Goal: Information Seeking & Learning: Learn about a topic

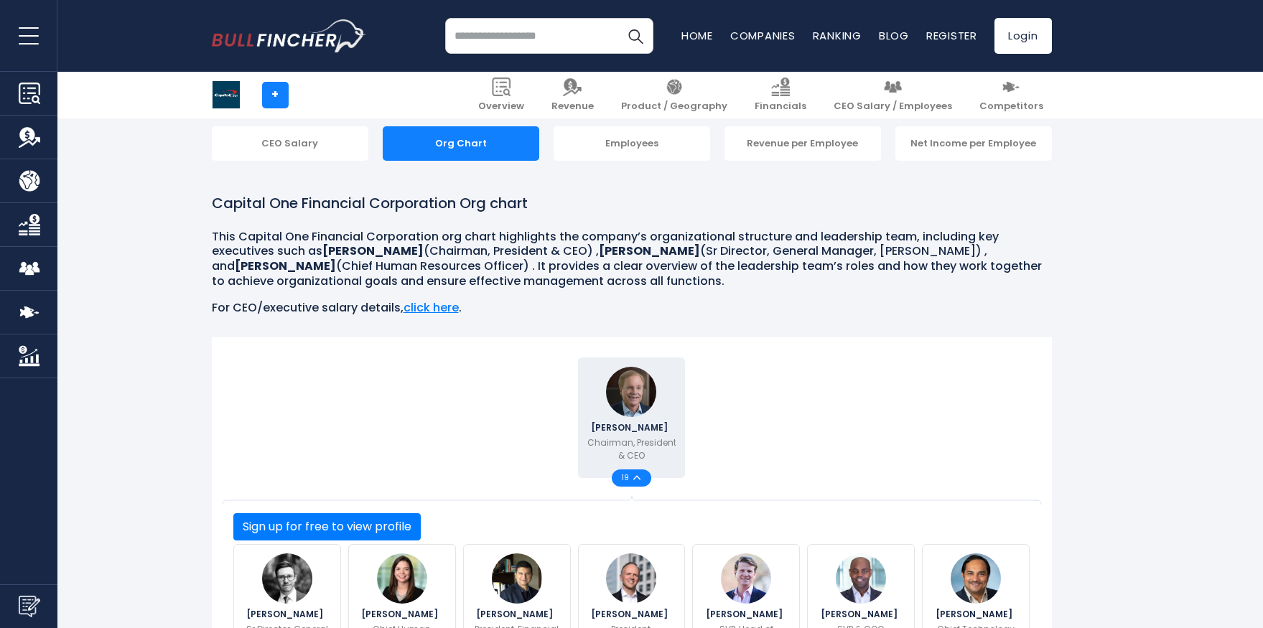
scroll to position [397, 0]
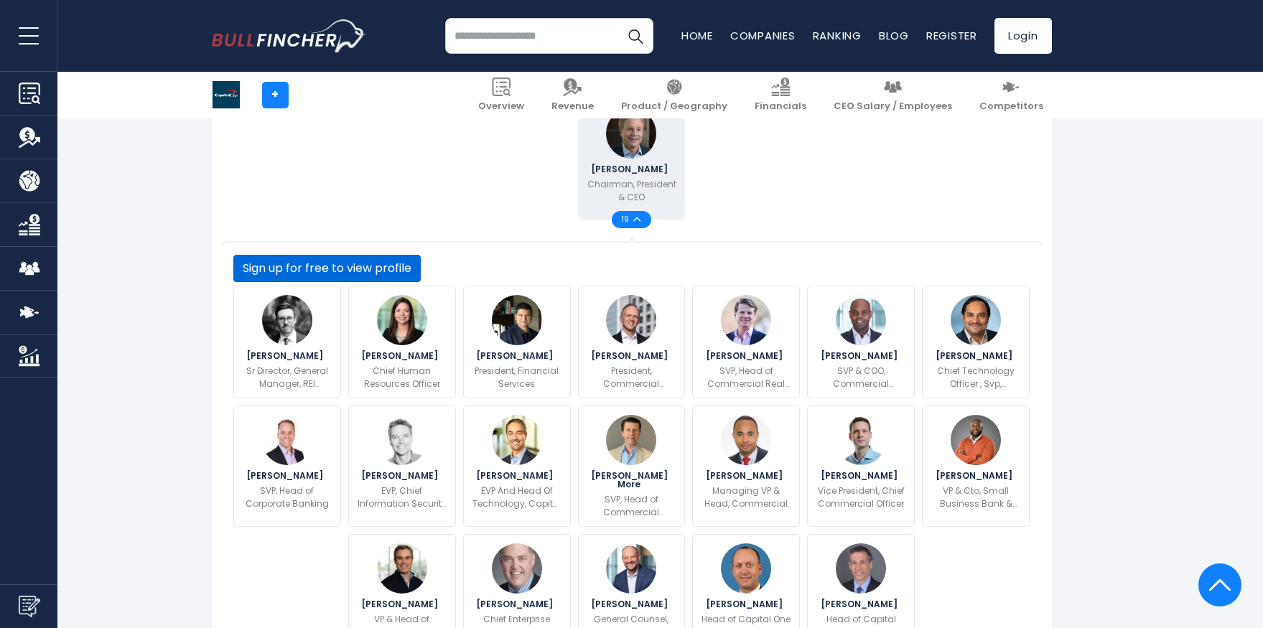
click at [421, 282] on button "Sign up for free to view profile" at bounding box center [326, 268] width 187 height 27
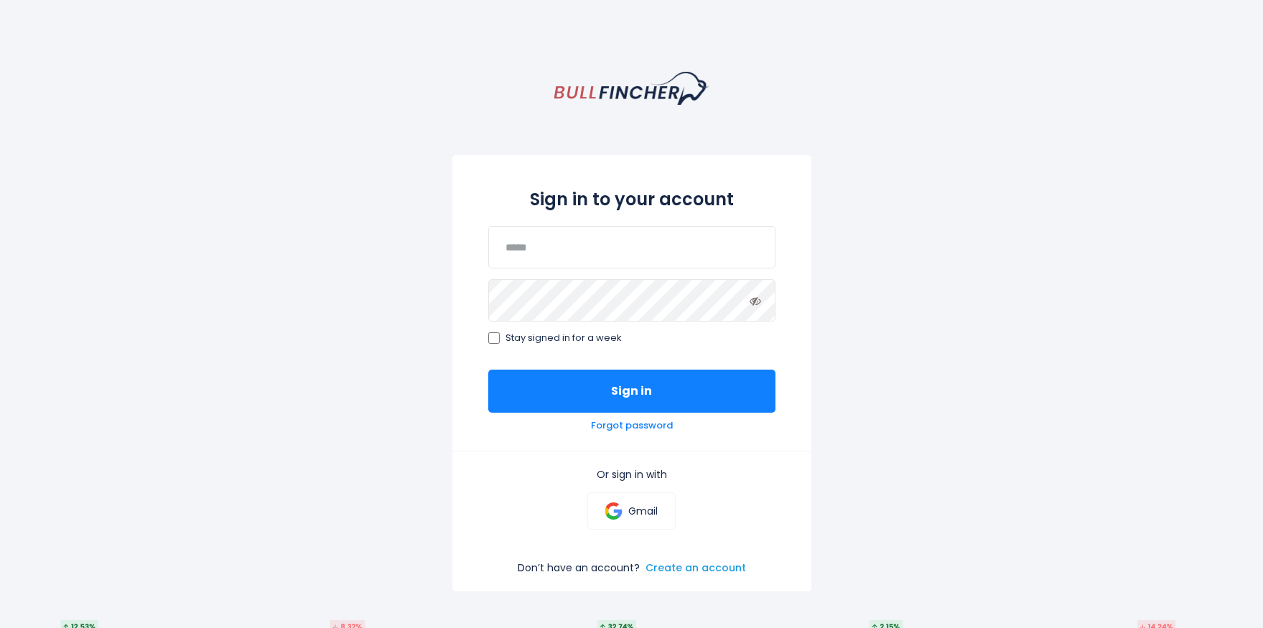
click at [687, 567] on link "Create an account" at bounding box center [695, 567] width 100 height 13
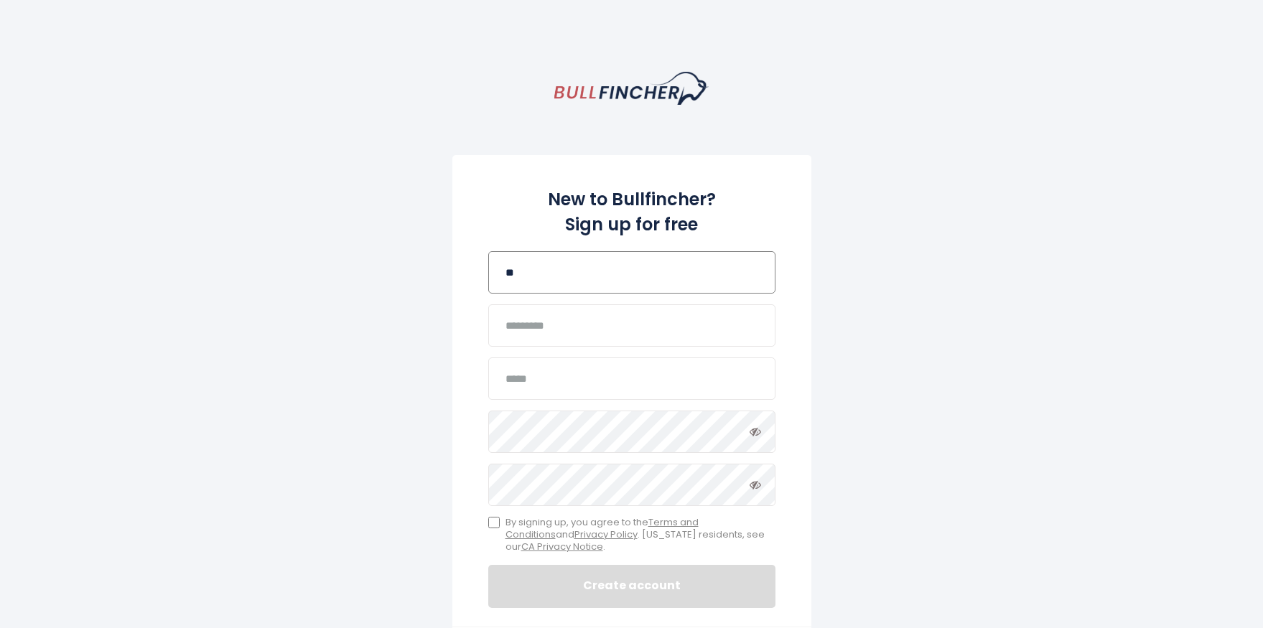
type input "*"
type input "****"
click at [548, 334] on input "text" at bounding box center [631, 325] width 287 height 42
type input "*********"
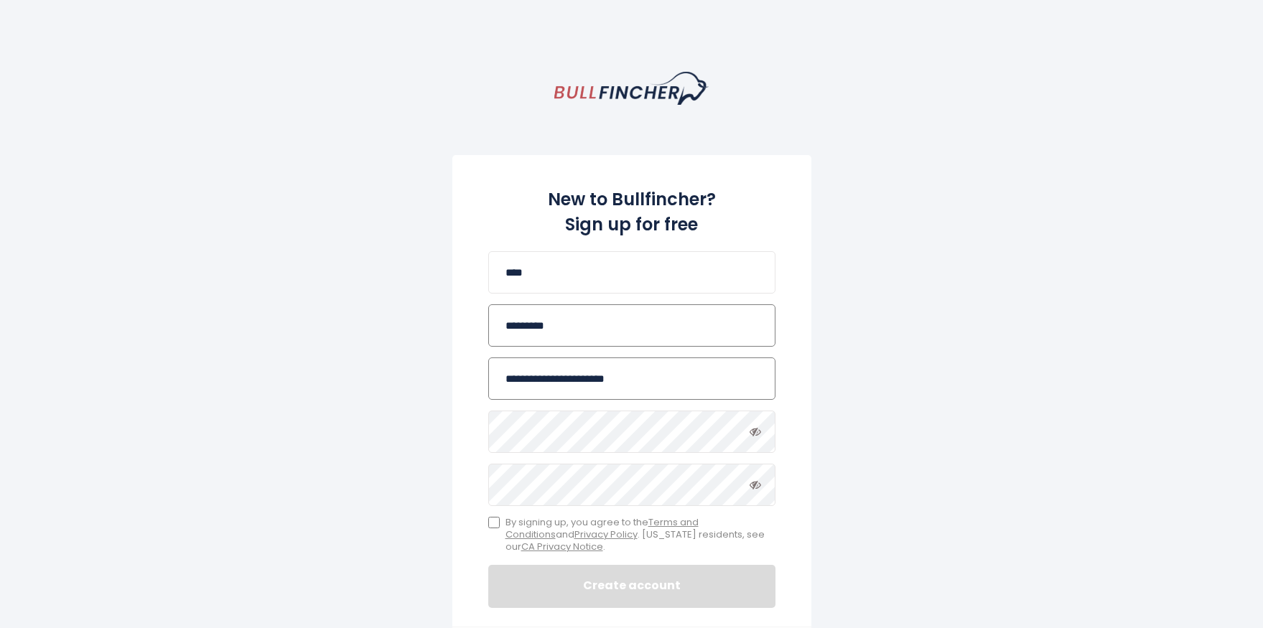
type input "**********"
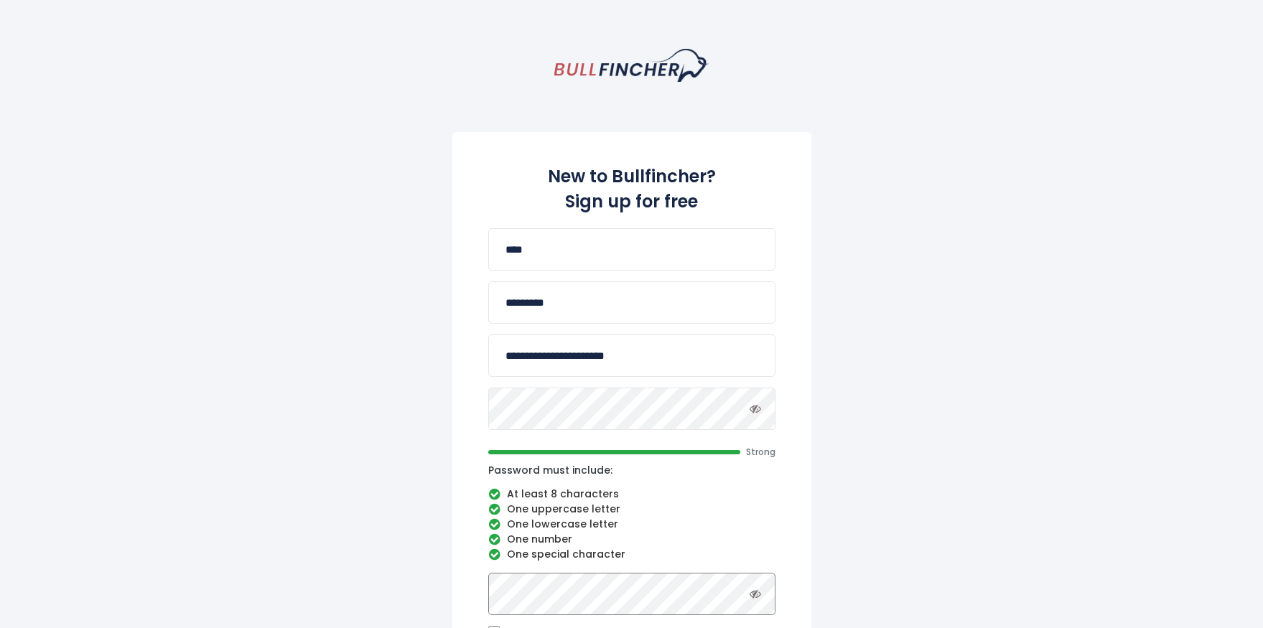
scroll to position [326, 0]
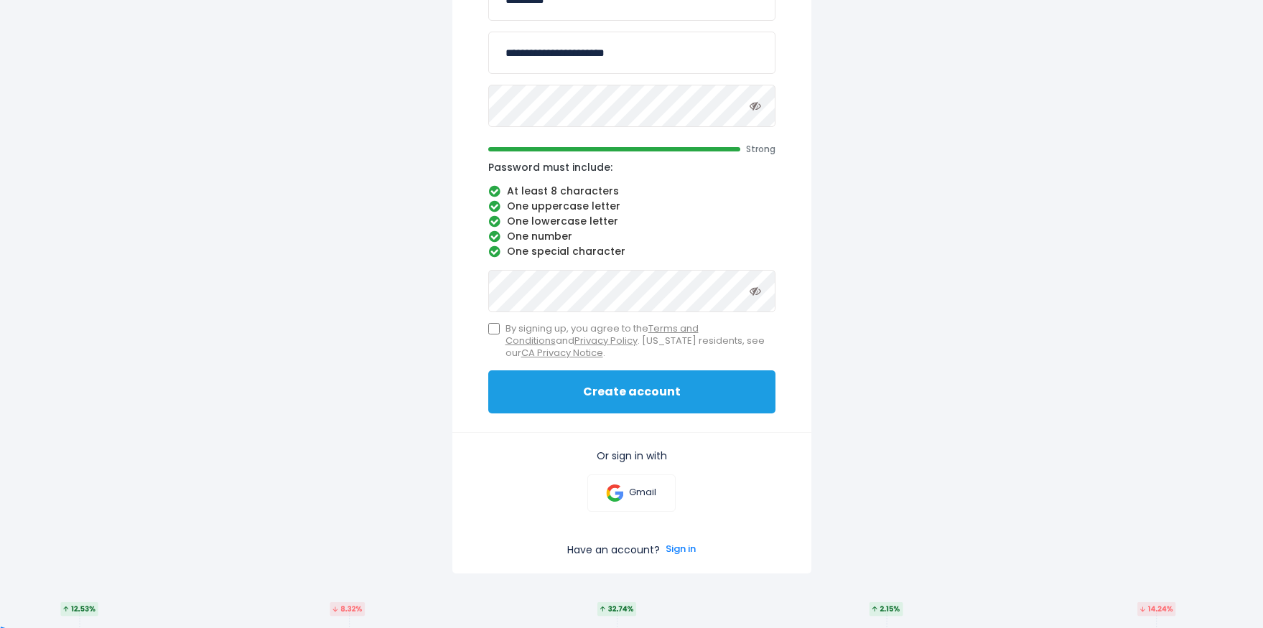
click at [660, 384] on button "Create account" at bounding box center [631, 391] width 287 height 43
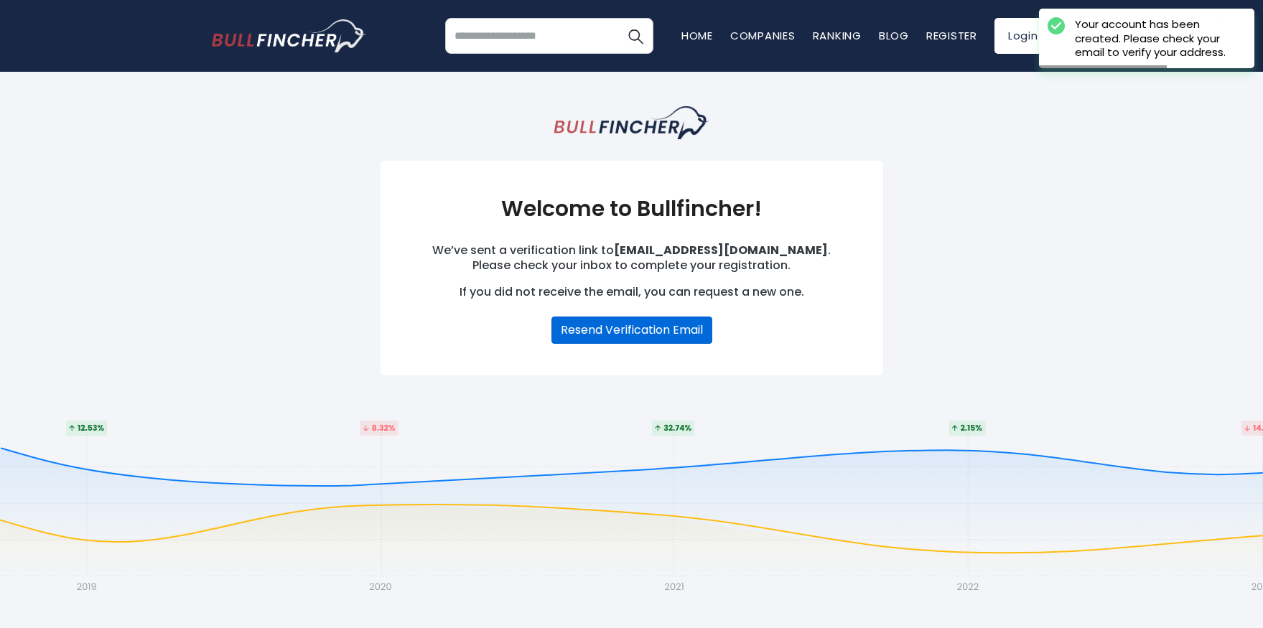
click at [668, 332] on button "Resend Verification Email" at bounding box center [631, 330] width 161 height 27
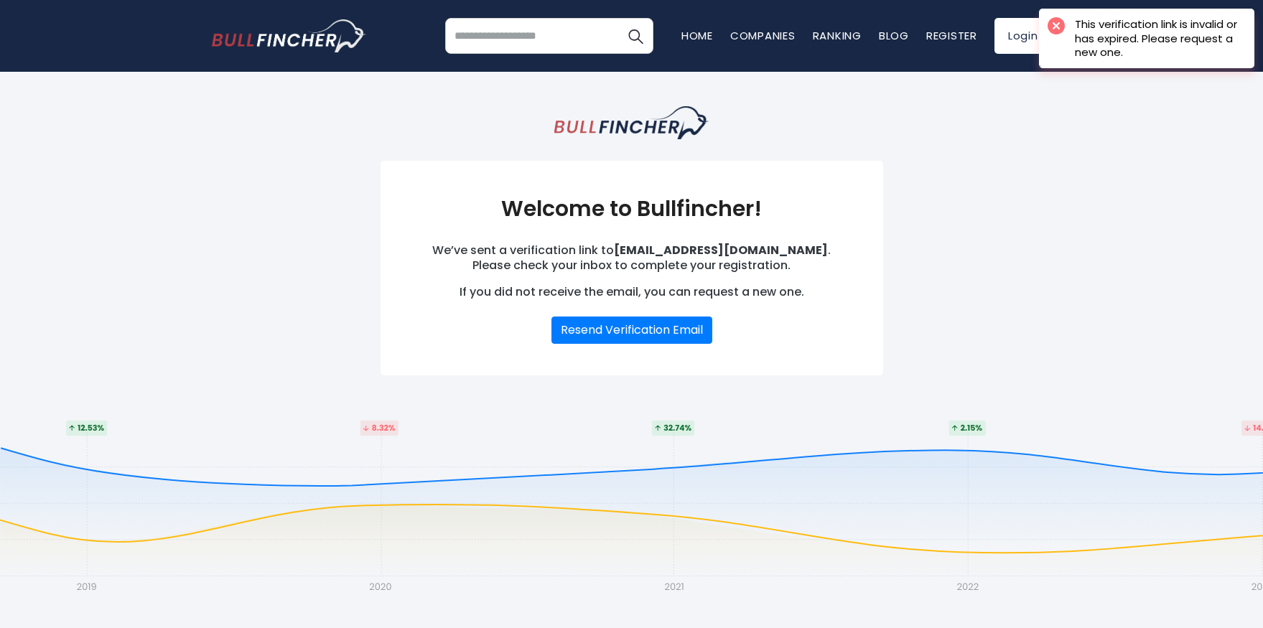
click at [1031, 293] on div "Welcome to Bullfincher! We’ve sent a verification link to [EMAIL_ADDRESS][DOMAI…" at bounding box center [632, 240] width 840 height 269
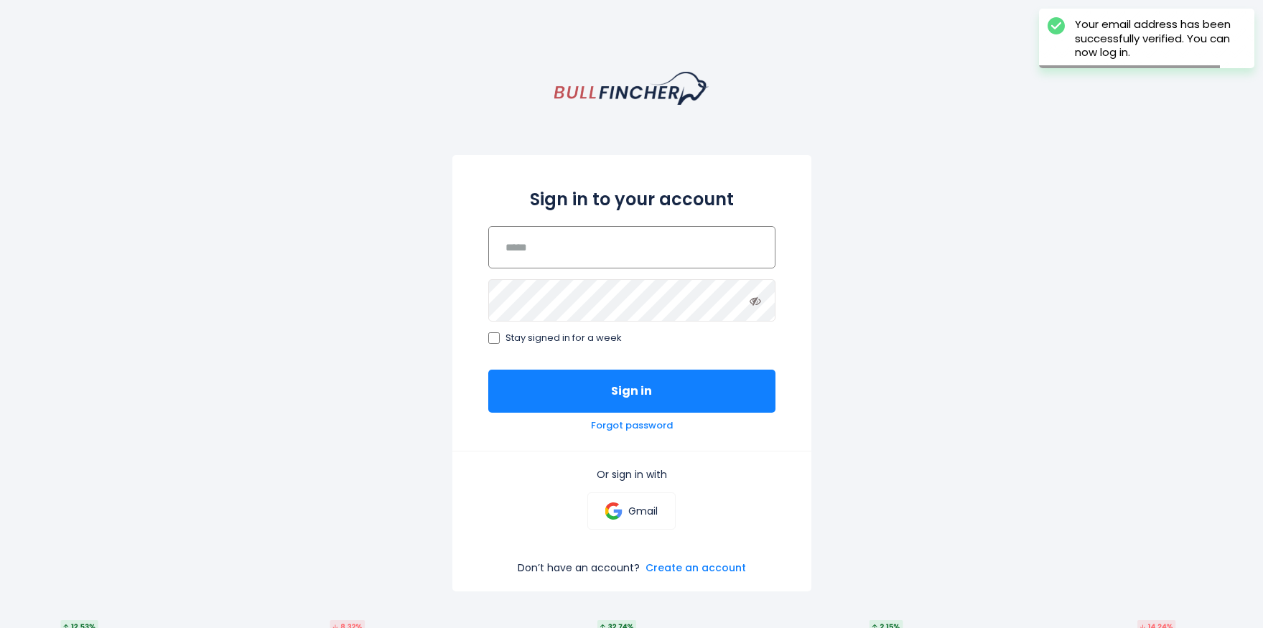
type input "**********"
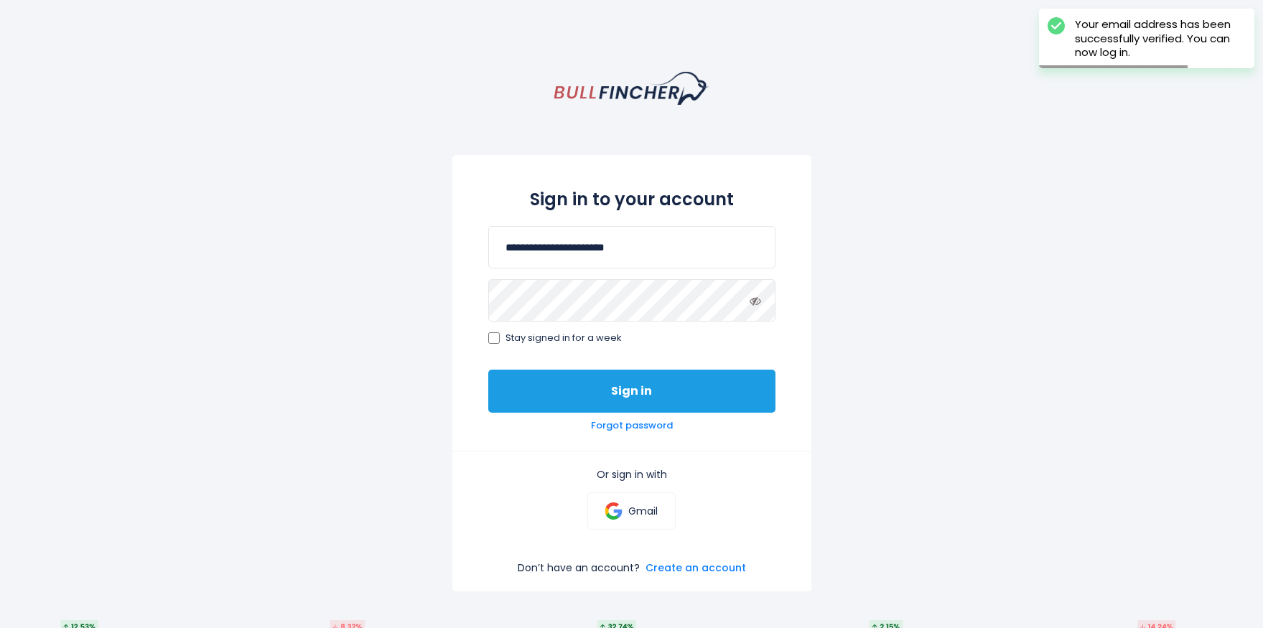
click at [673, 378] on button "Sign in" at bounding box center [631, 391] width 287 height 43
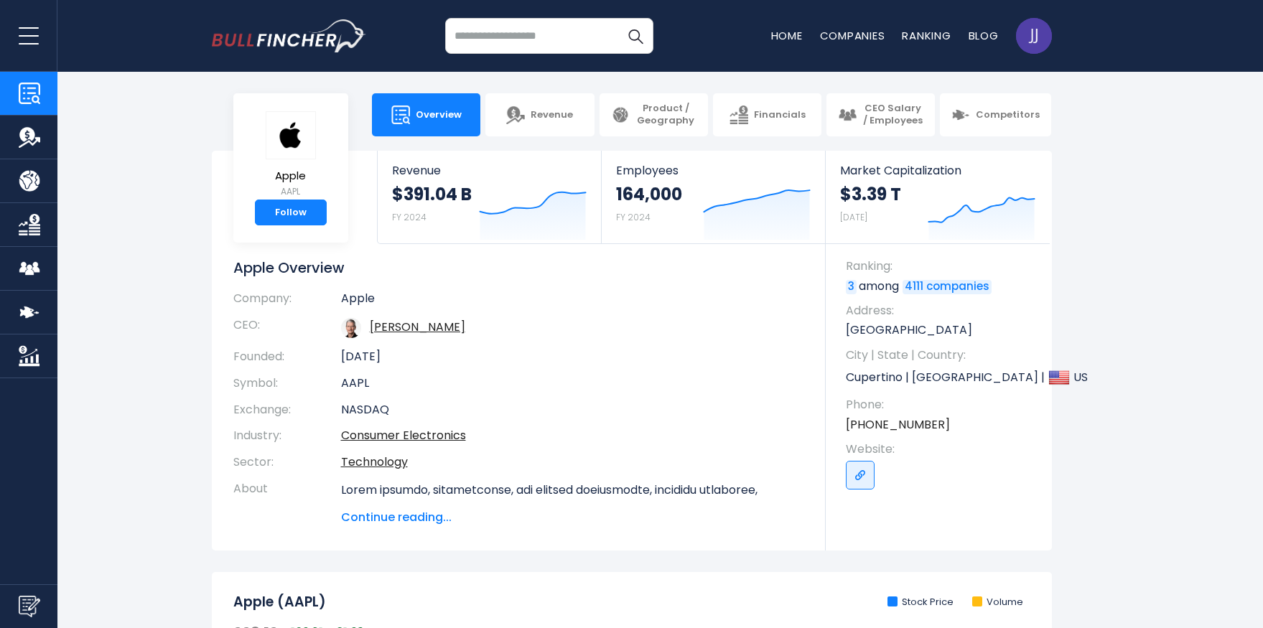
click at [513, 39] on input "search" at bounding box center [549, 36] width 208 height 36
type input "**********"
click at [634, 36] on button "Search" at bounding box center [635, 36] width 36 height 36
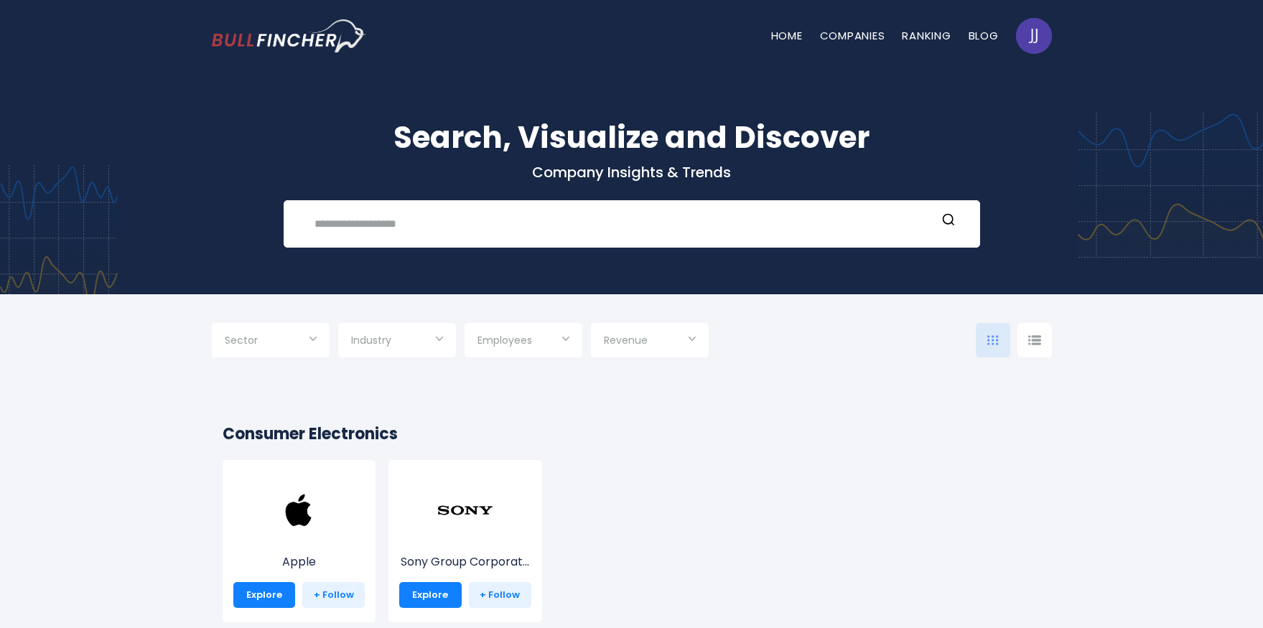
click at [418, 216] on input "text" at bounding box center [621, 223] width 630 height 27
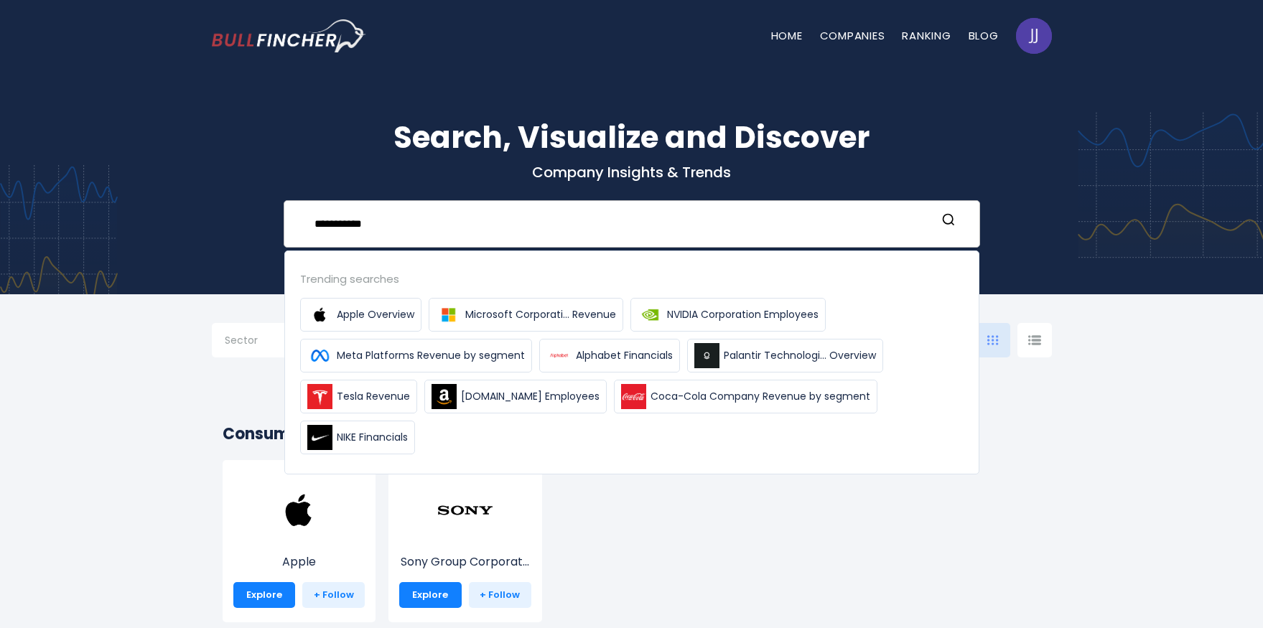
type input "**********"
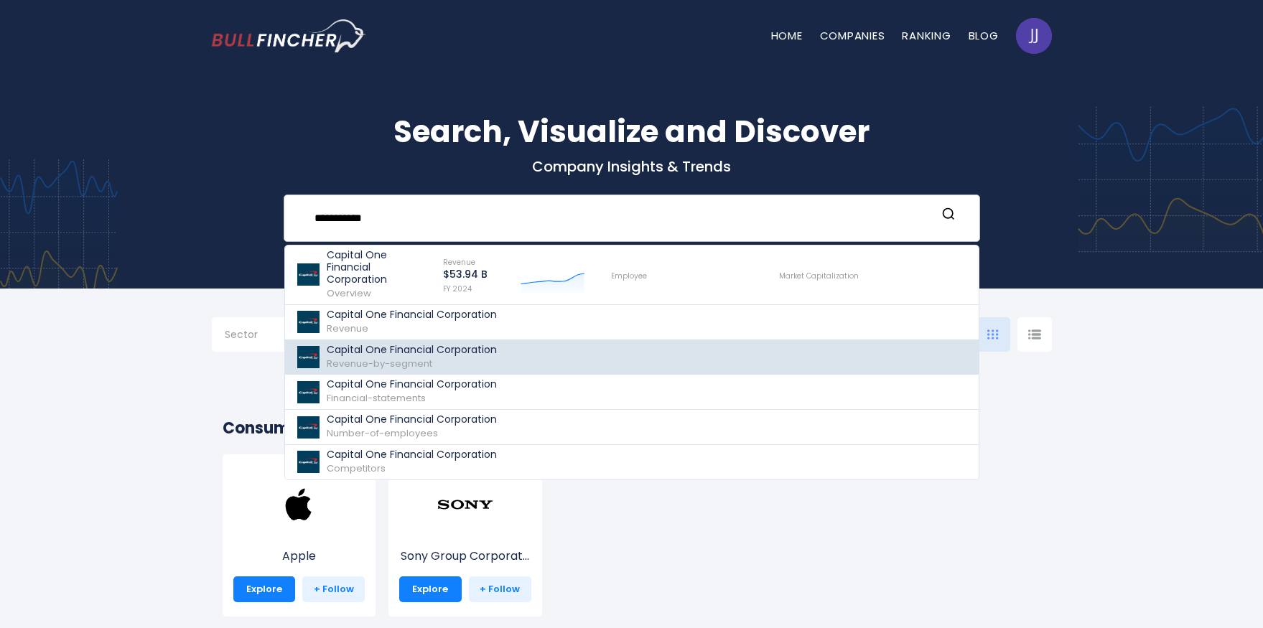
scroll to position [9, 0]
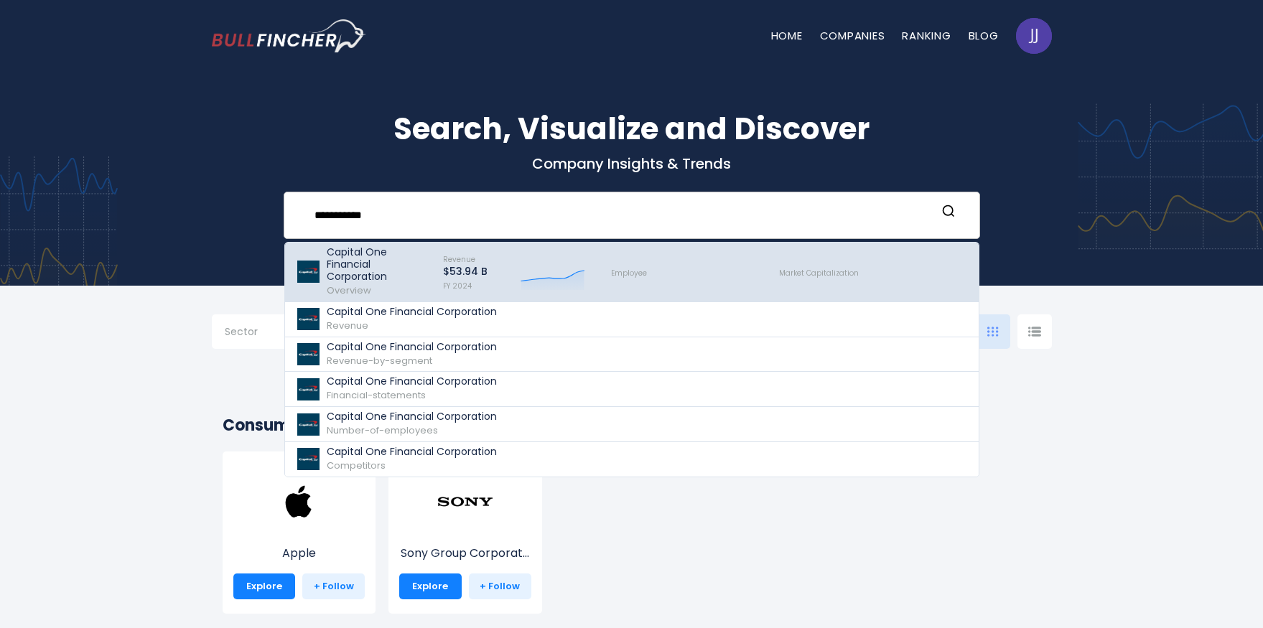
click at [381, 252] on p "Capital One Financial Corporation" at bounding box center [378, 264] width 103 height 37
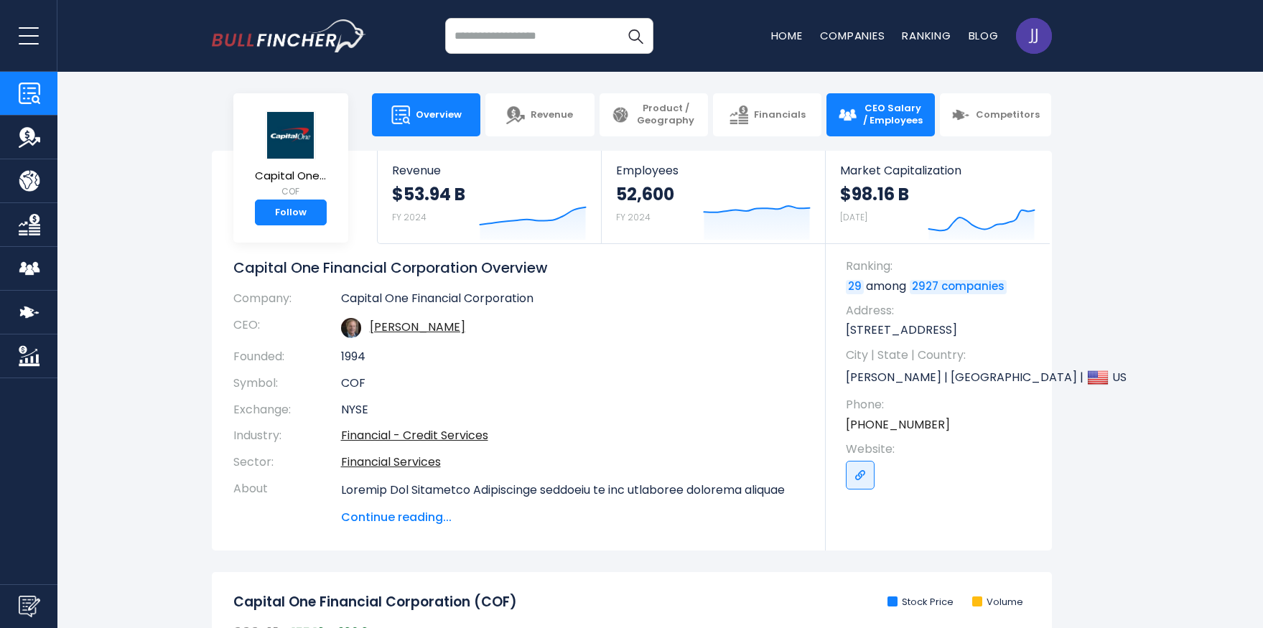
click at [862, 118] on link "CEO Salary / Employees" at bounding box center [880, 114] width 108 height 43
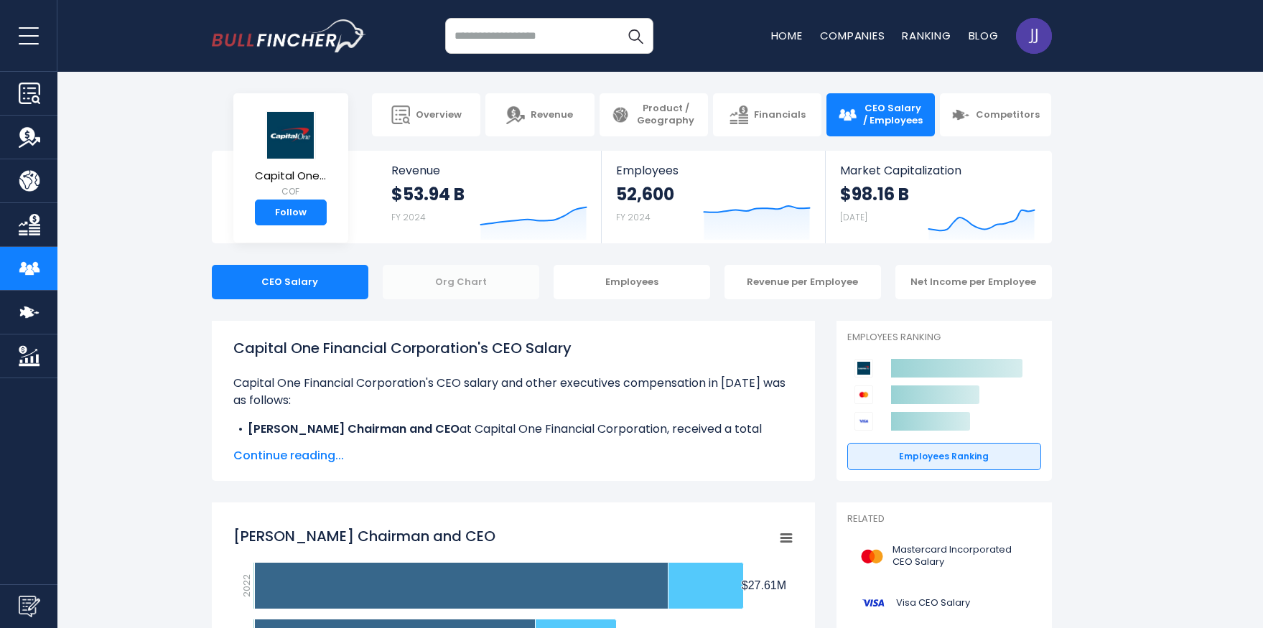
click at [495, 280] on div "Org Chart" at bounding box center [461, 282] width 156 height 34
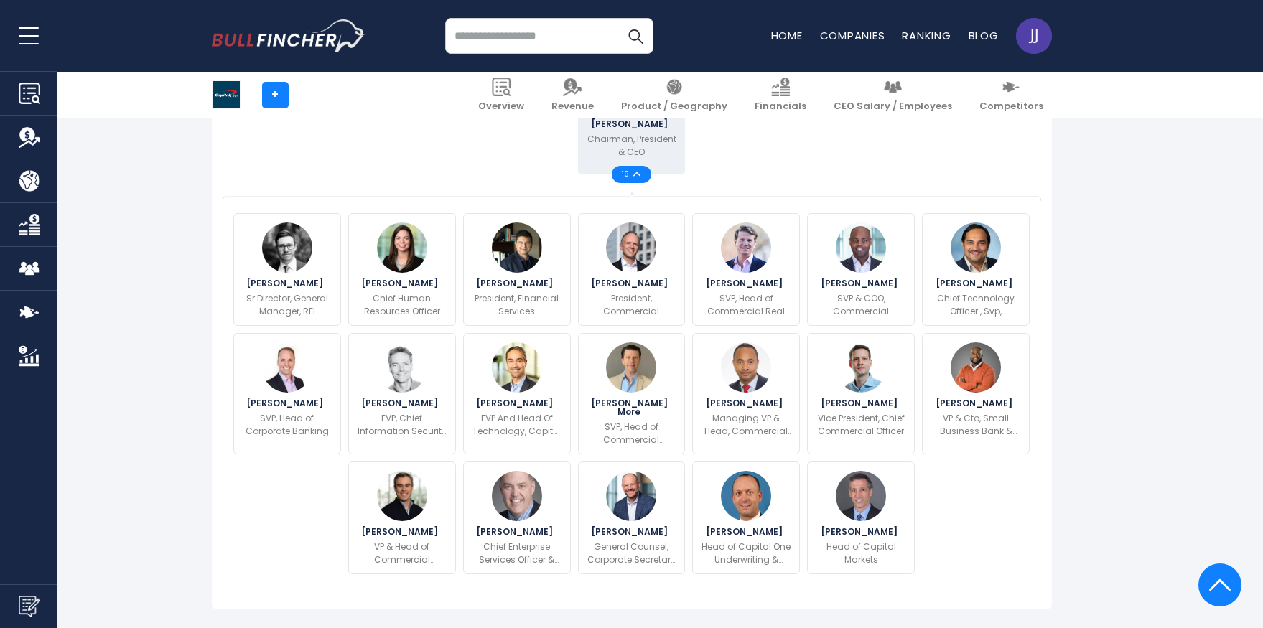
scroll to position [445, 0]
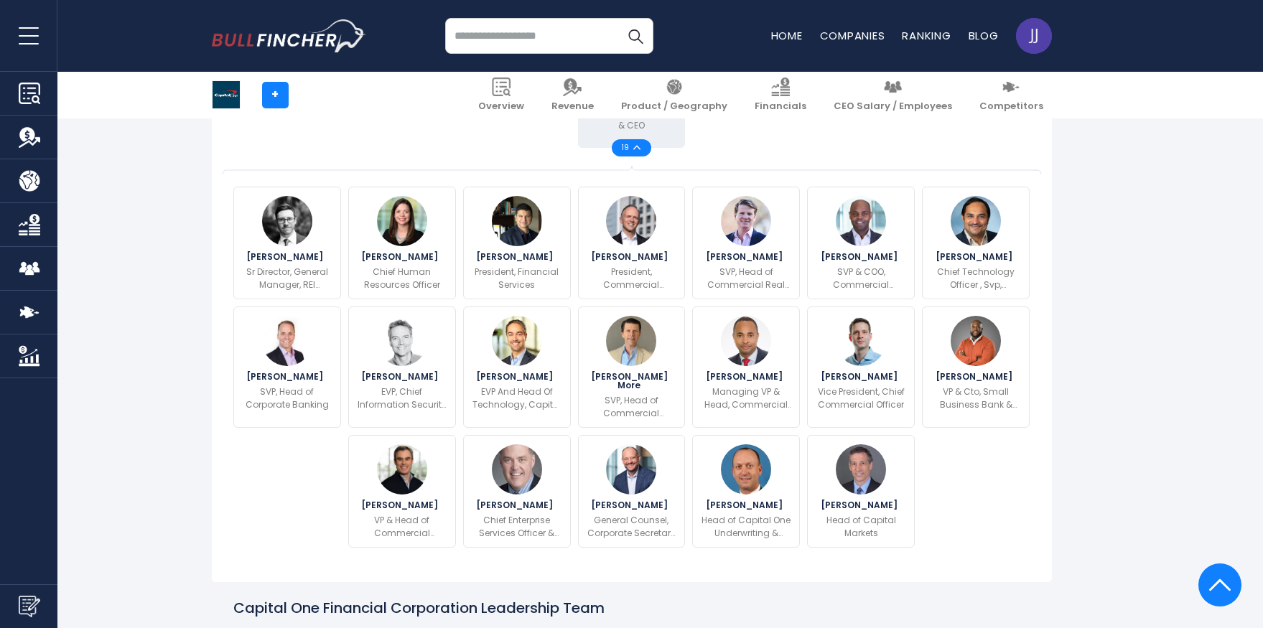
scroll to position [472, 0]
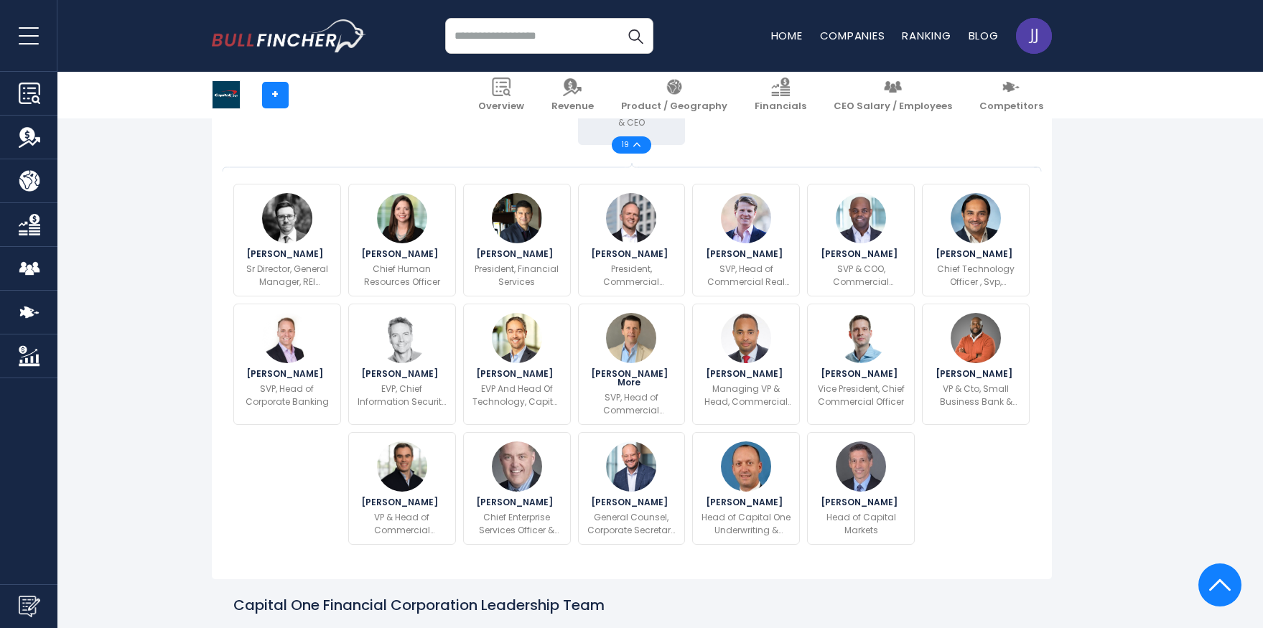
click at [1029, 500] on div "Aron Dalley Sr Director, General Manager, REI Cobrand Kaitlin Haggerty" at bounding box center [632, 364] width 804 height 368
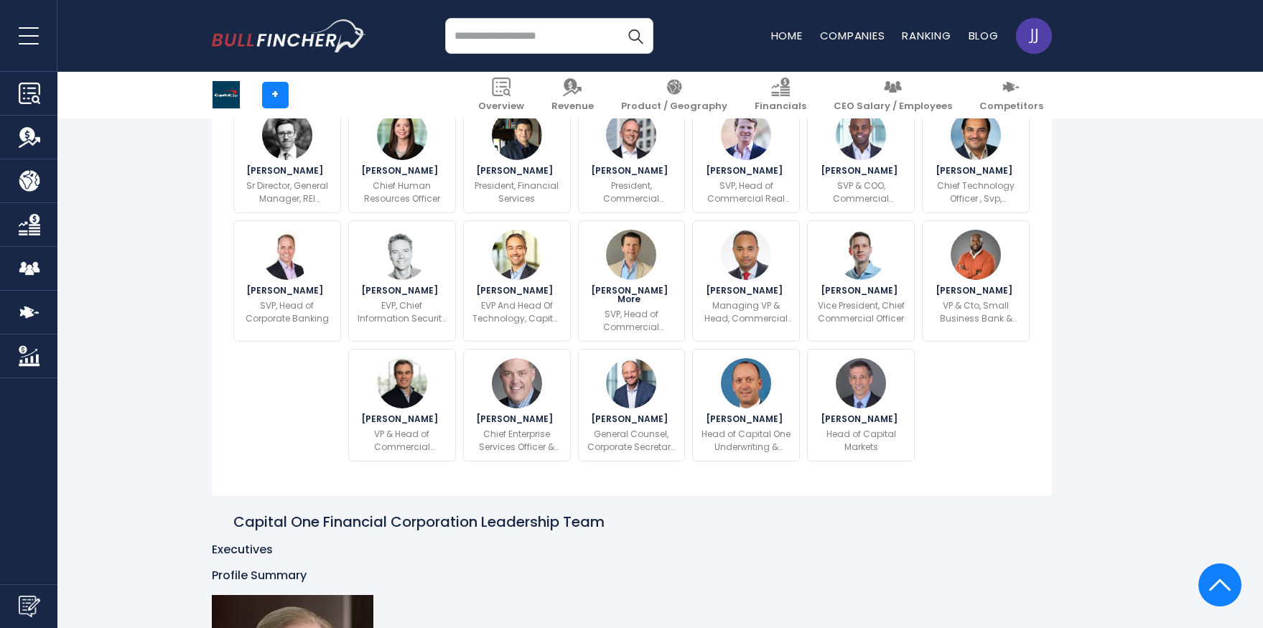
scroll to position [457, 0]
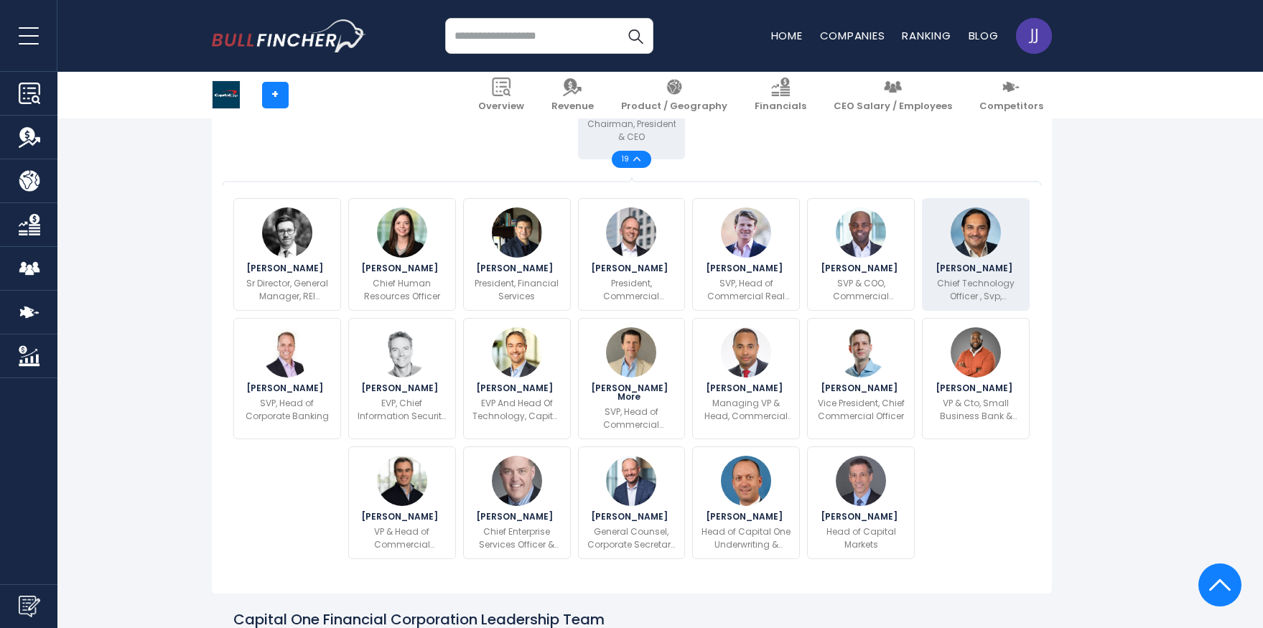
click at [973, 273] on span "Kamlesh Talreja" at bounding box center [975, 268] width 81 height 9
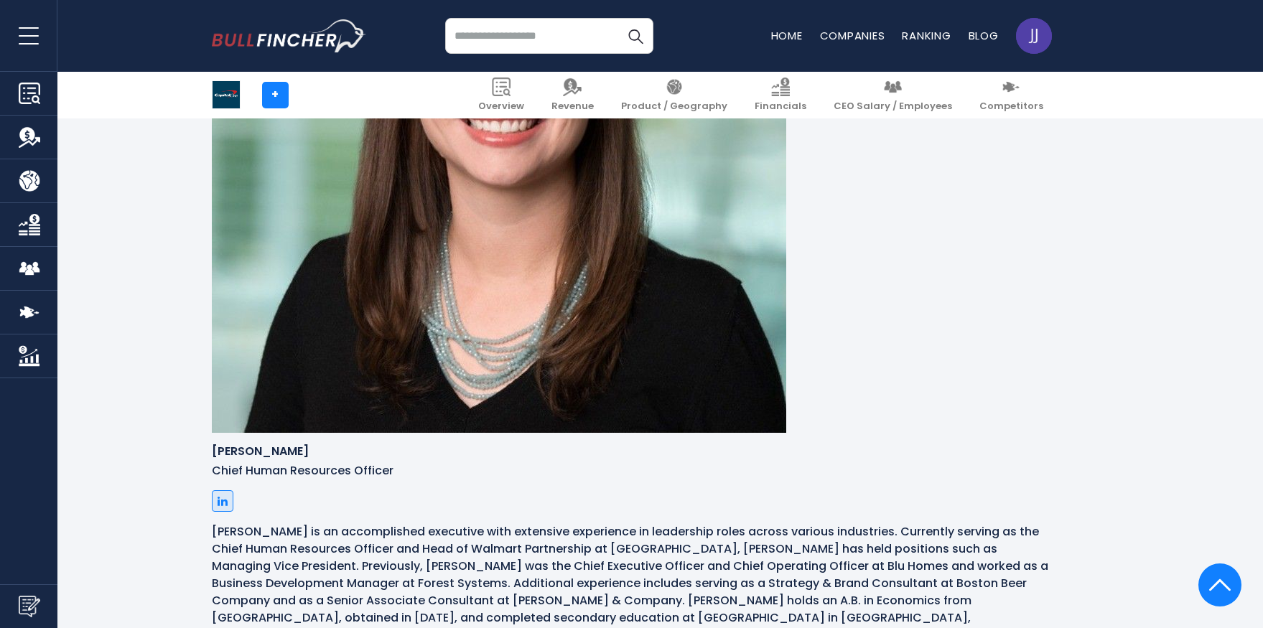
scroll to position [2588, 0]
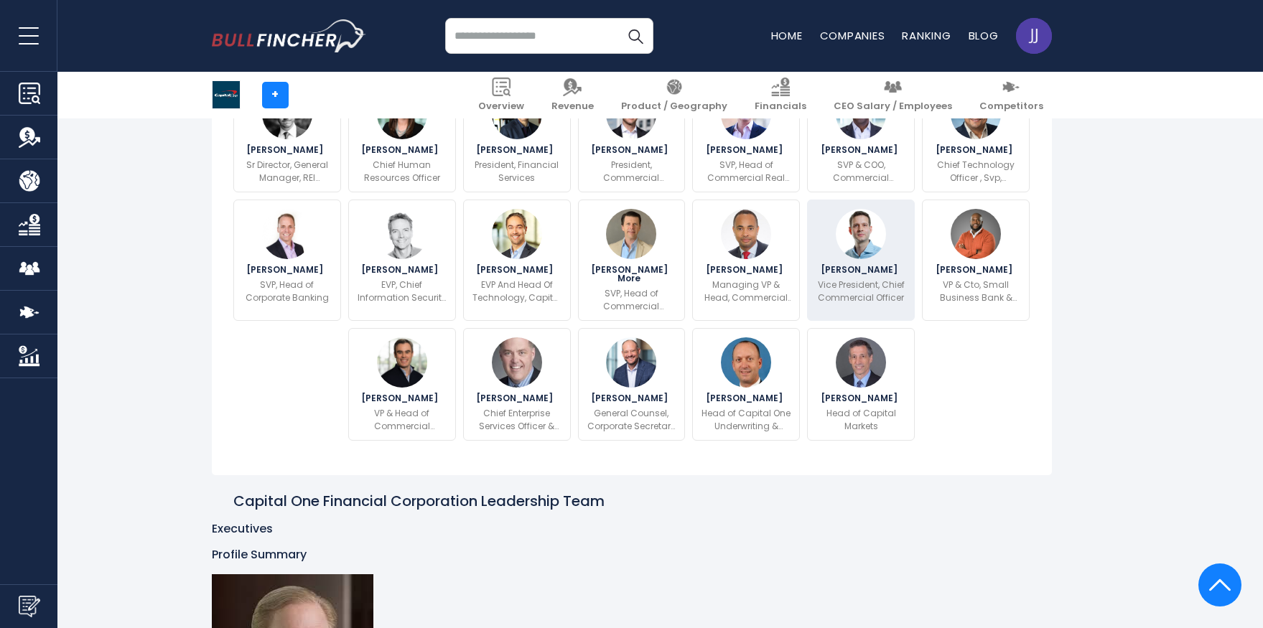
scroll to position [562, 0]
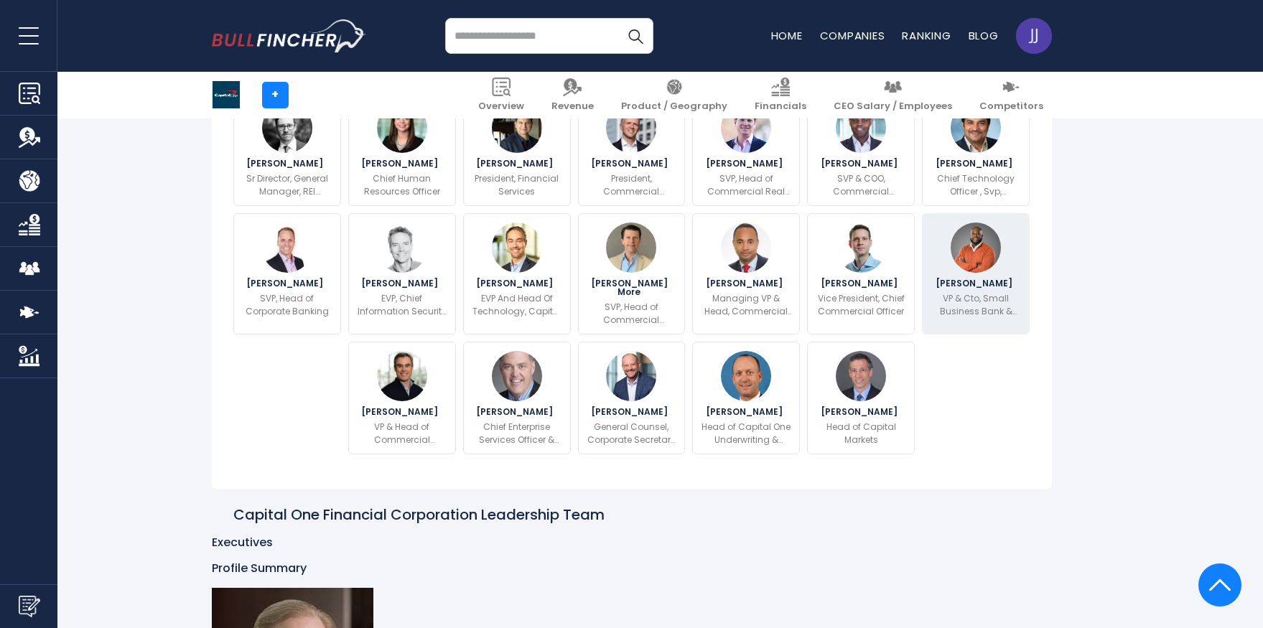
click at [1000, 318] on p "VP & Cto, Small Business Bank & Treasury Management" at bounding box center [975, 305] width 89 height 26
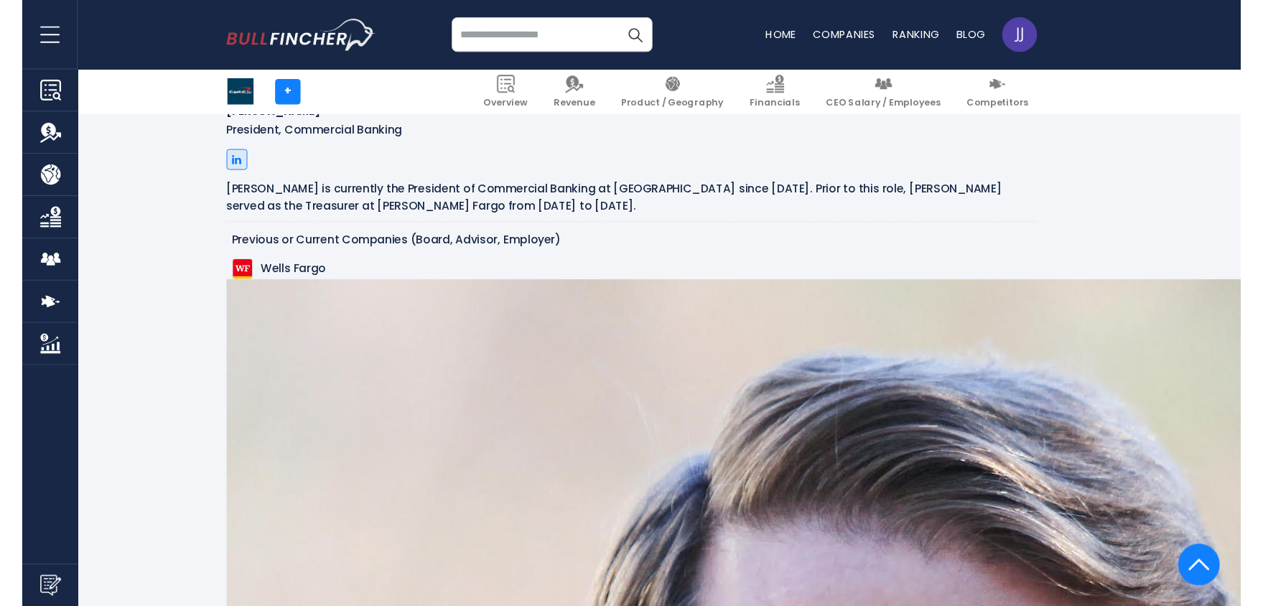
scroll to position [4254, 0]
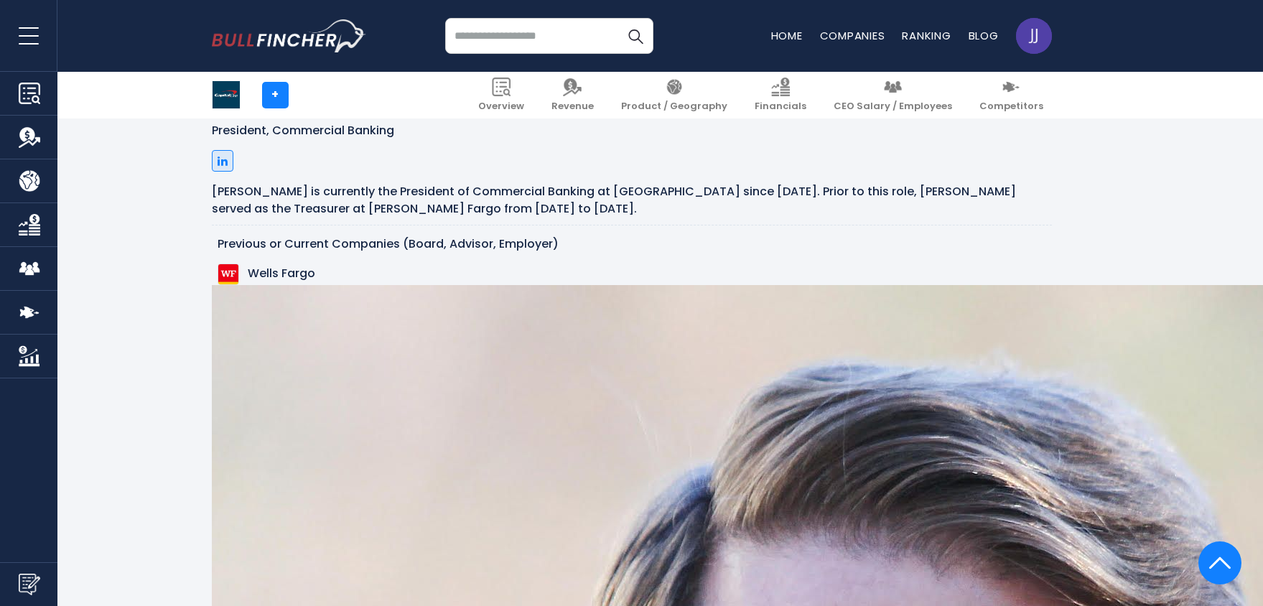
scroll to position [1591, 0]
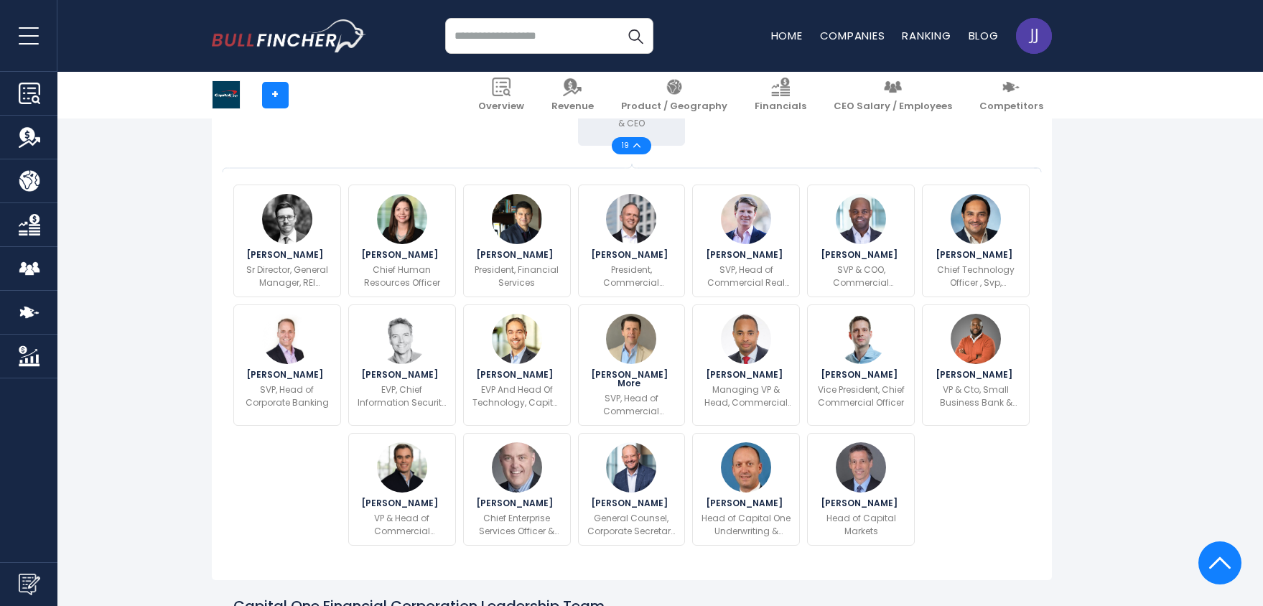
scroll to position [0, 0]
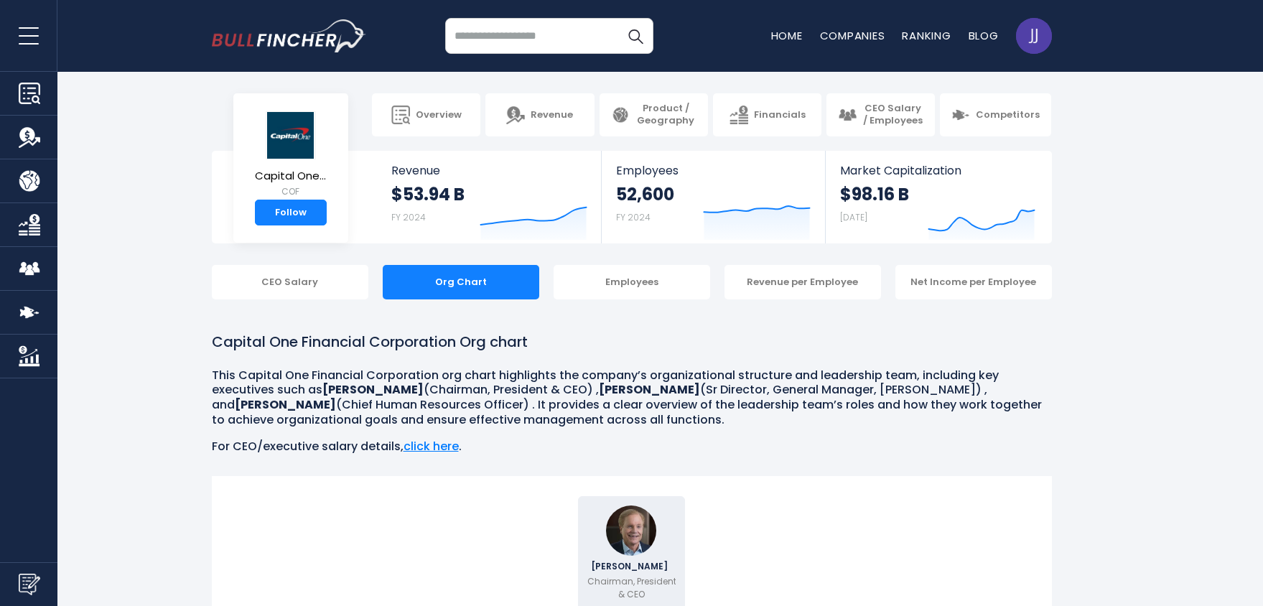
click at [156, 282] on div "CEO Salary Org Chart Employees Revenue per Employee Net Income per Employee" at bounding box center [631, 282] width 1263 height 34
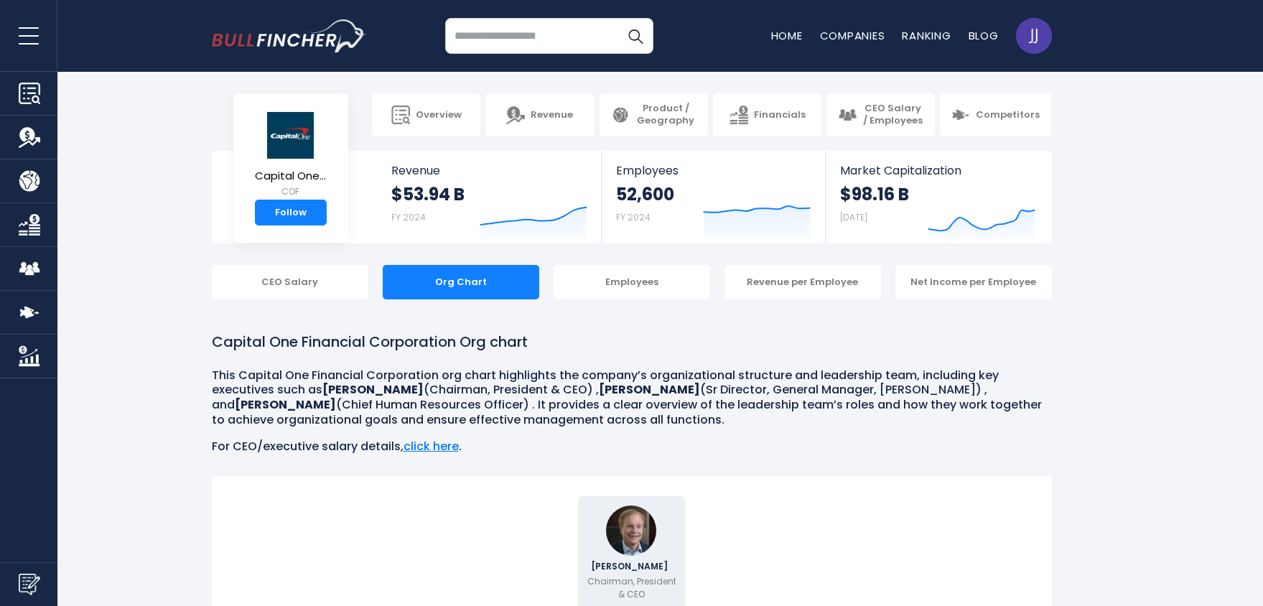
click at [1151, 281] on div "CEO Salary Org Chart Employees Revenue per Employee Net Income per Employee" at bounding box center [631, 282] width 1263 height 34
click at [1172, 233] on section "Capital One... COF Follow Revenue $53.94 B FY 2024 Created with Highcharts 12.1…" at bounding box center [631, 197] width 1263 height 93
click at [453, 117] on span "Overview" at bounding box center [439, 115] width 46 height 12
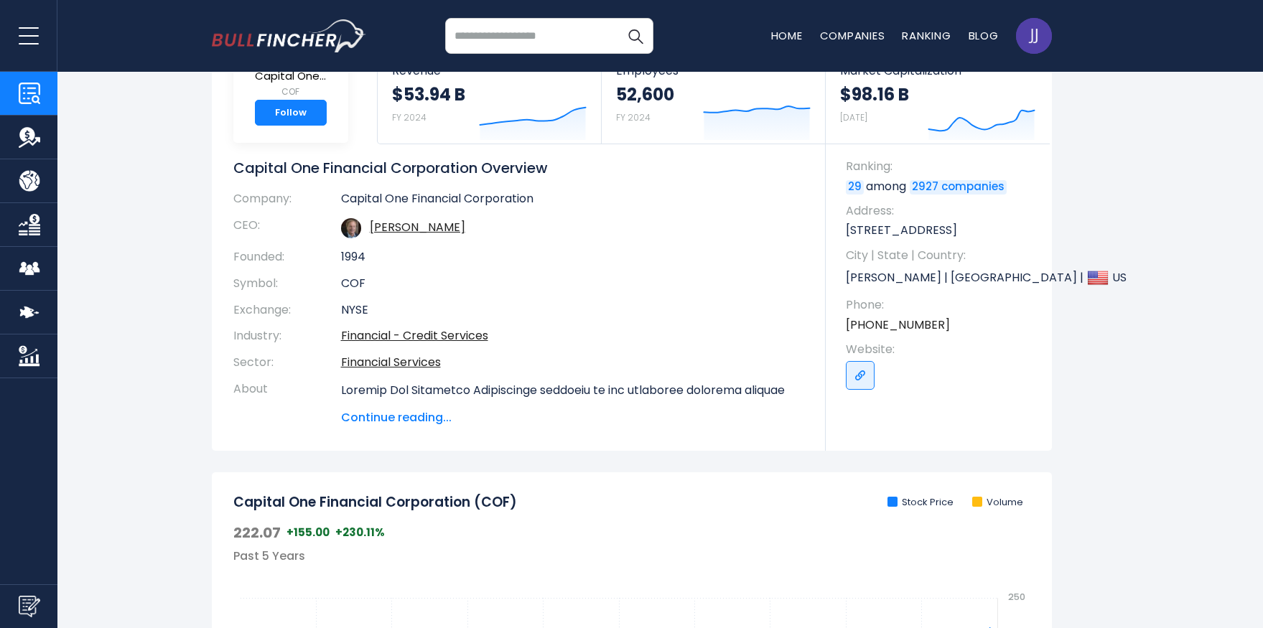
scroll to position [80, 0]
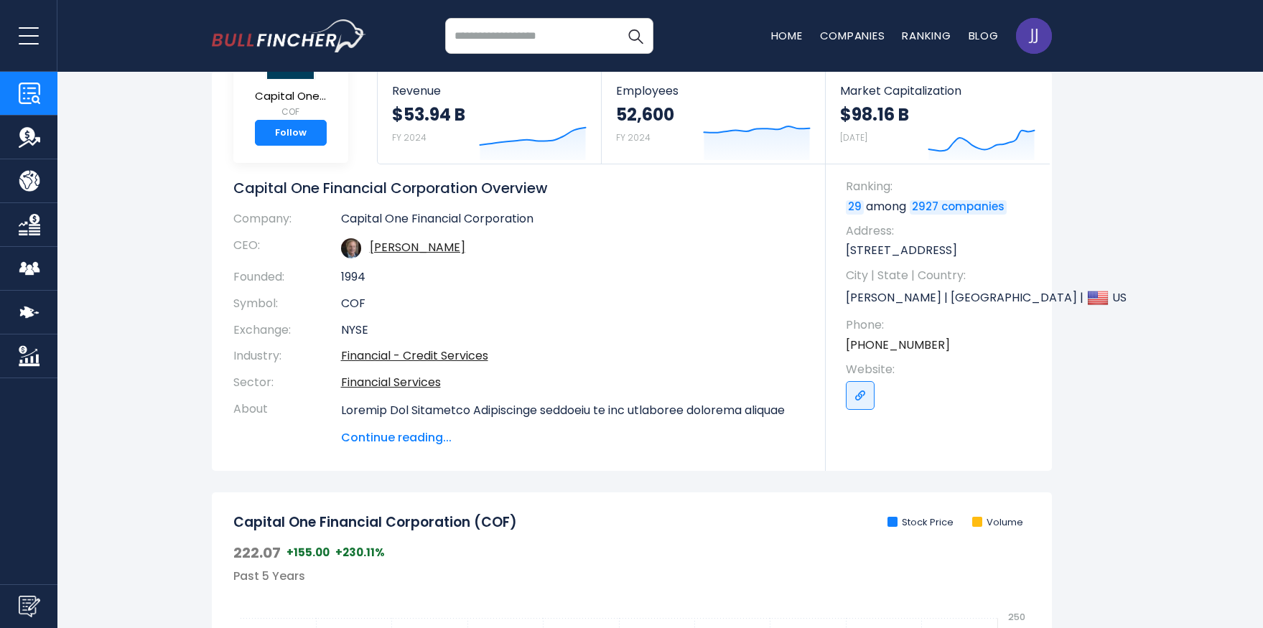
click at [1119, 420] on section "Capital One... COF Follow Revenue $53.94 B FY 2024 Created with Highcharts 12.1…" at bounding box center [631, 271] width 1263 height 400
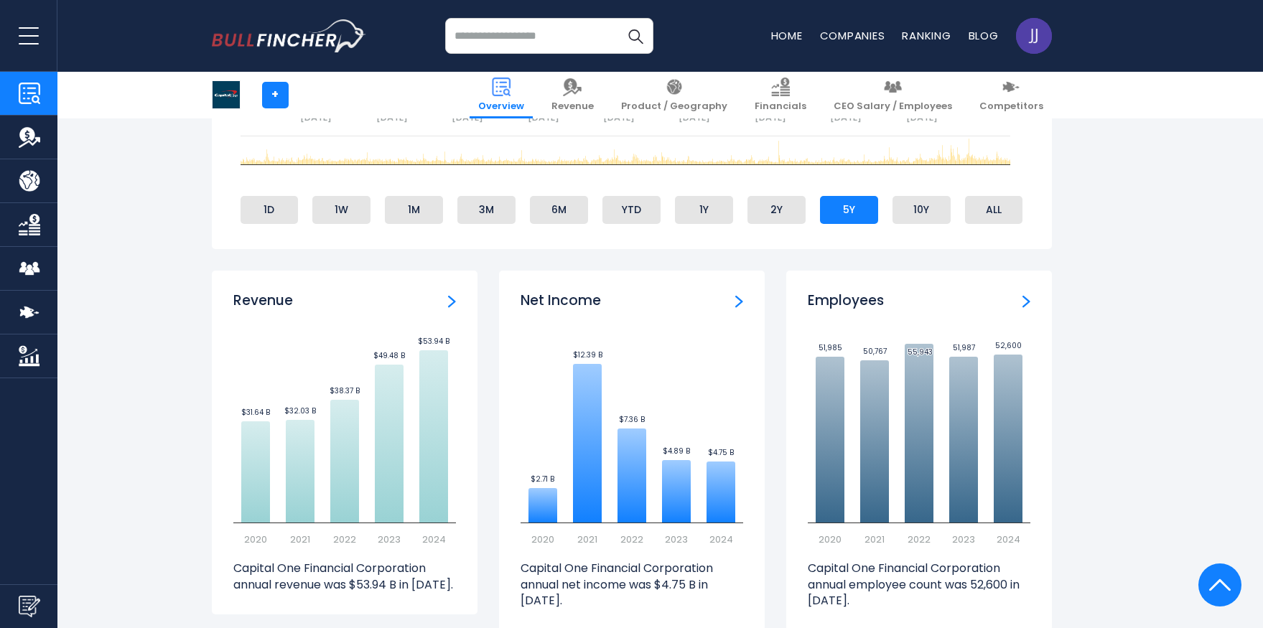
scroll to position [843, 0]
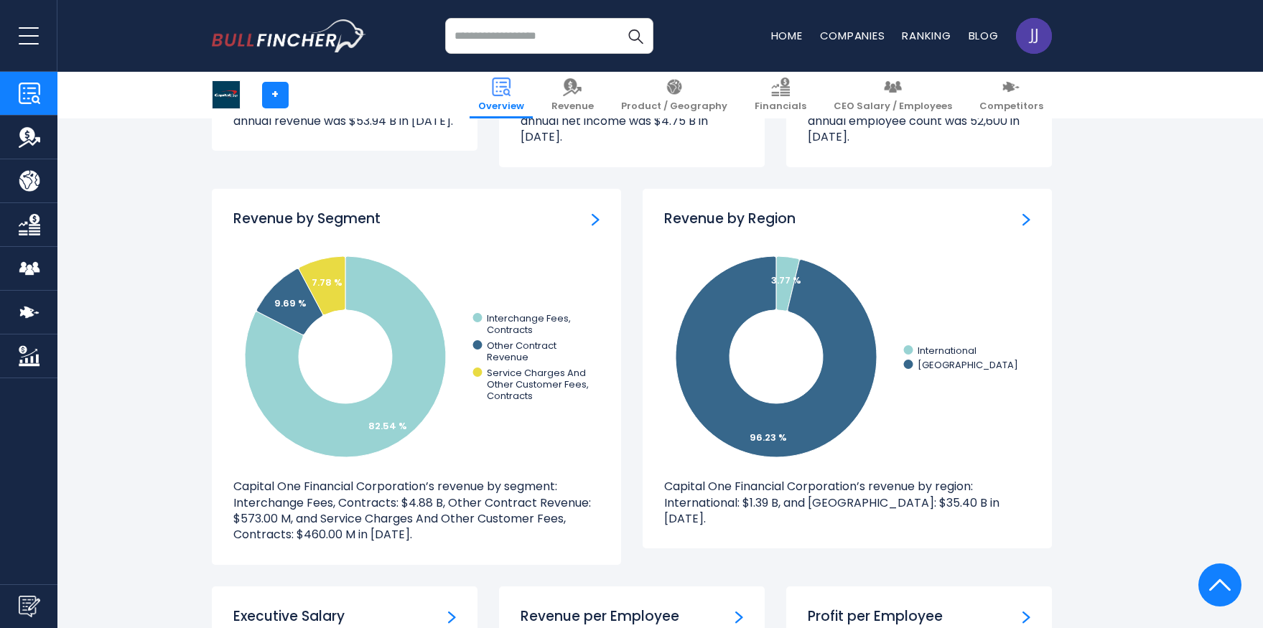
scroll to position [1293, 0]
